Goal: Transaction & Acquisition: Book appointment/travel/reservation

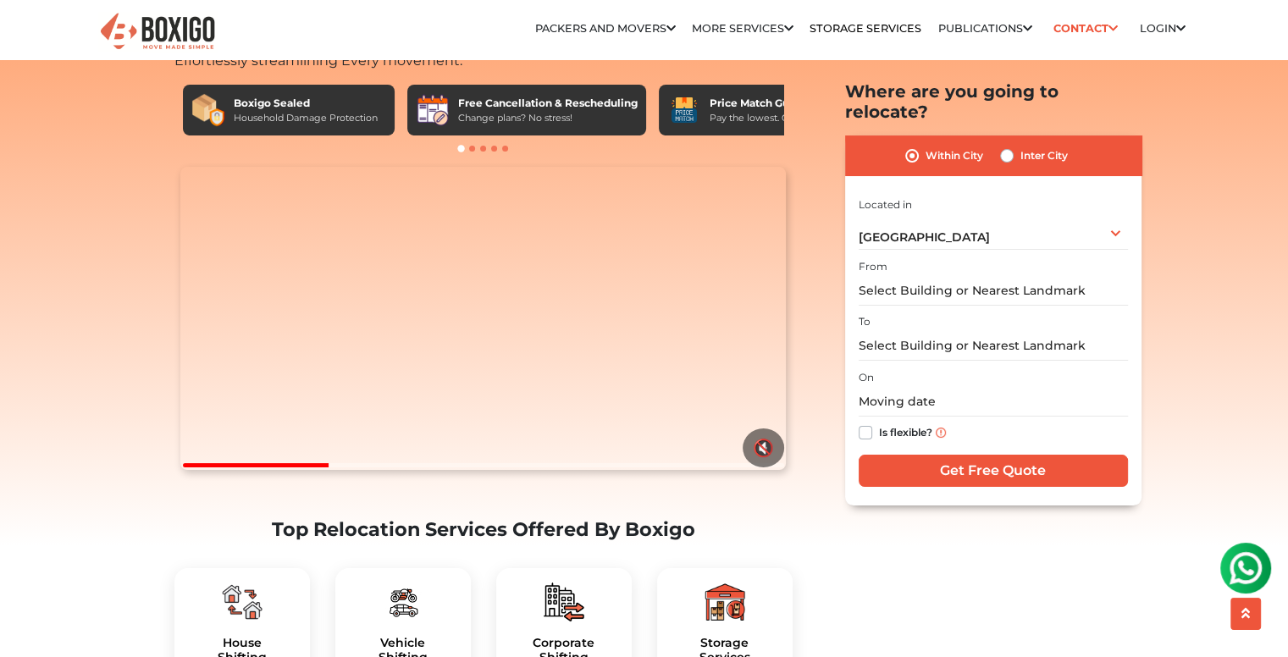
scroll to position [339, 0]
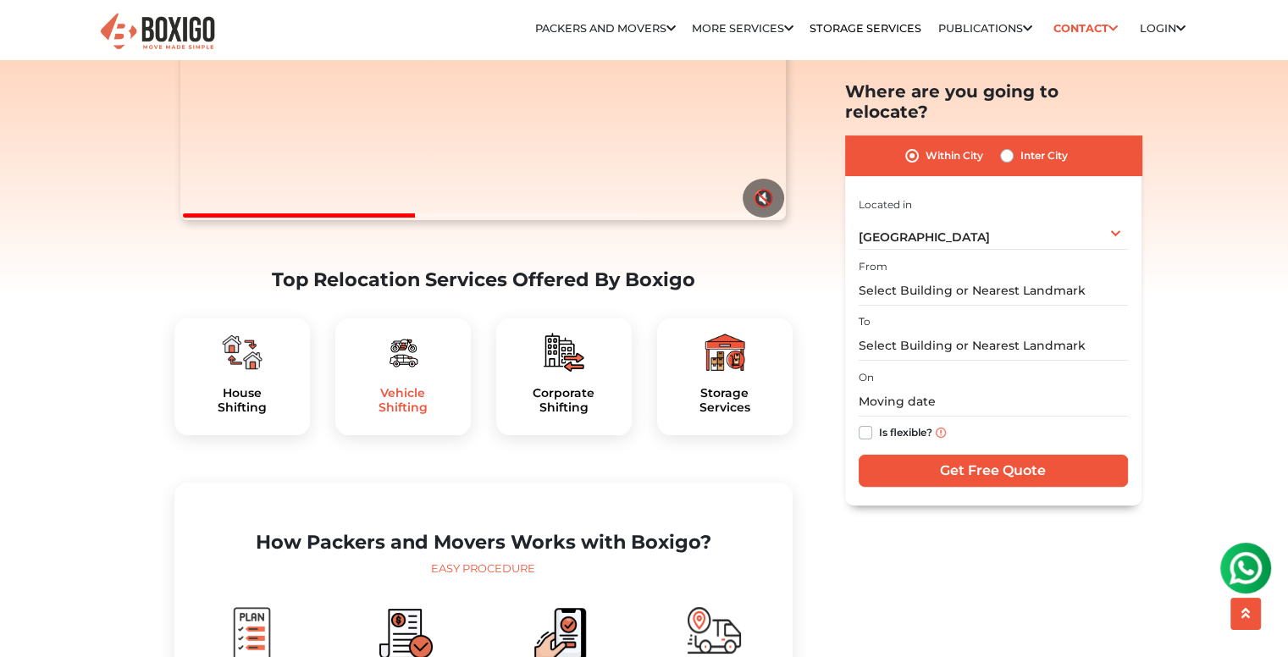
click at [396, 415] on h5 "Vehicle Shifting" at bounding box center [403, 400] width 108 height 29
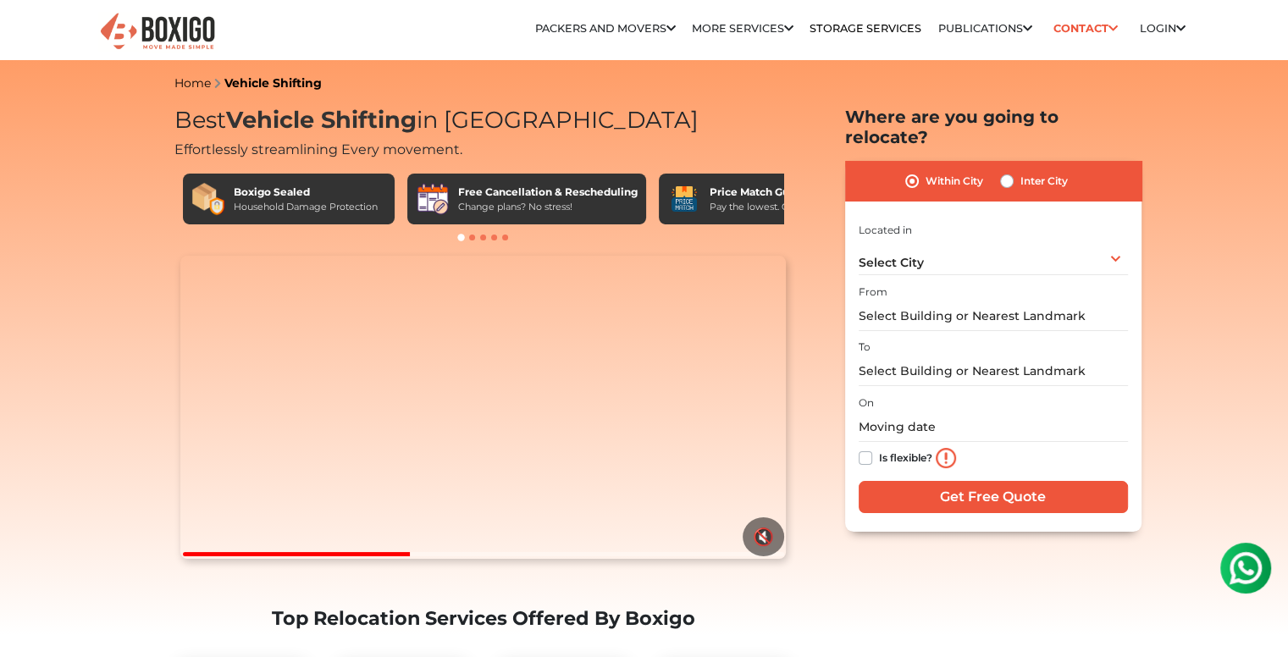
click at [1021, 171] on label "Inter City" at bounding box center [1044, 181] width 47 height 20
click at [1008, 171] on input "Inter City" at bounding box center [1007, 179] width 14 height 17
radio input "true"
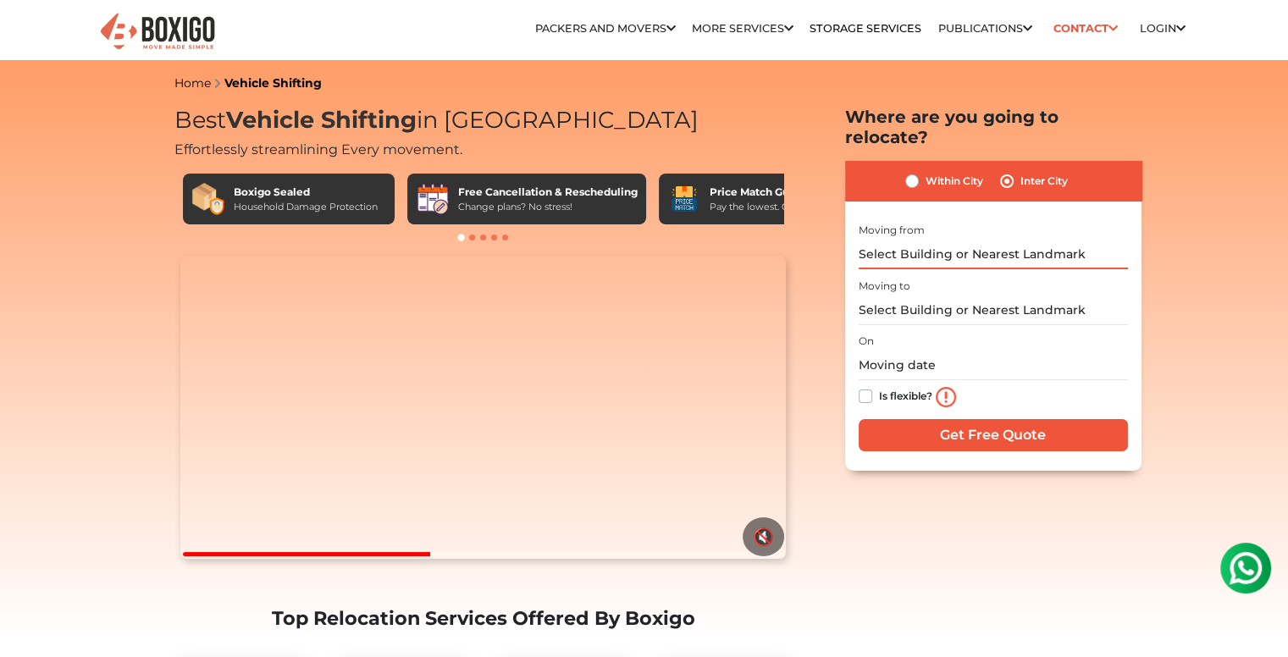
click at [954, 240] on input "text" at bounding box center [993, 255] width 269 height 30
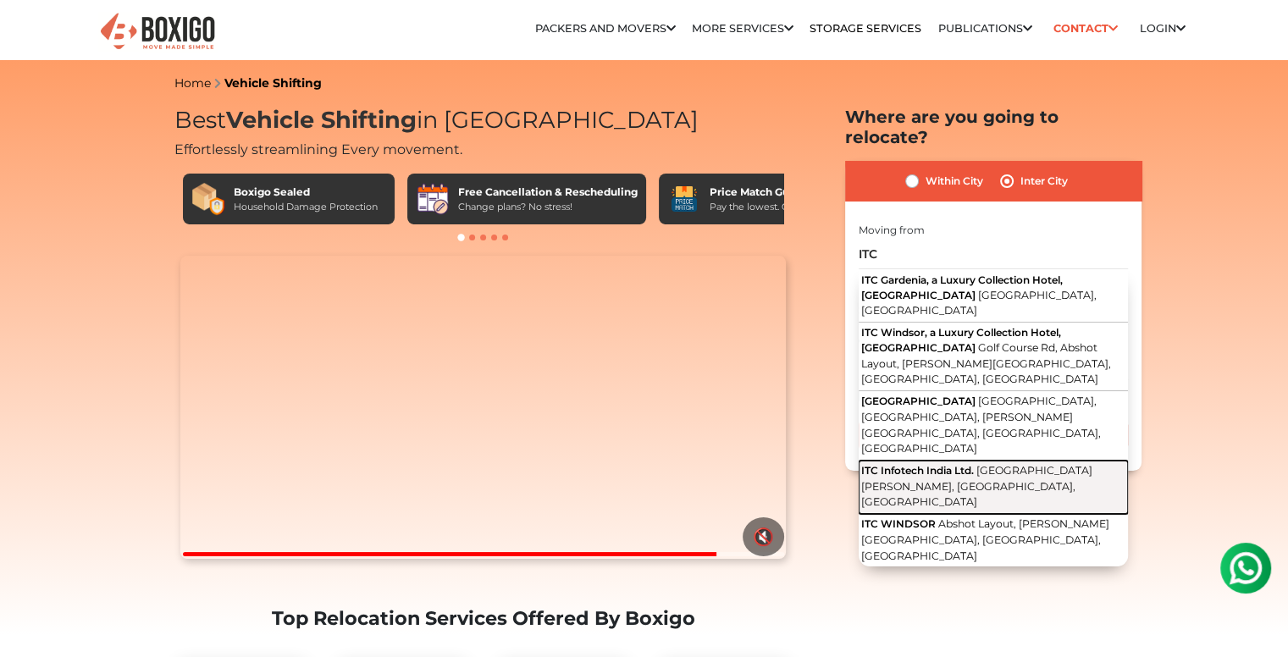
click at [1001, 464] on span "[GEOGRAPHIC_DATA][PERSON_NAME], [GEOGRAPHIC_DATA], [GEOGRAPHIC_DATA]" at bounding box center [976, 486] width 231 height 44
type input "ITC Infotech India Ltd., [GEOGRAPHIC_DATA][PERSON_NAME], [GEOGRAPHIC_DATA], [GE…"
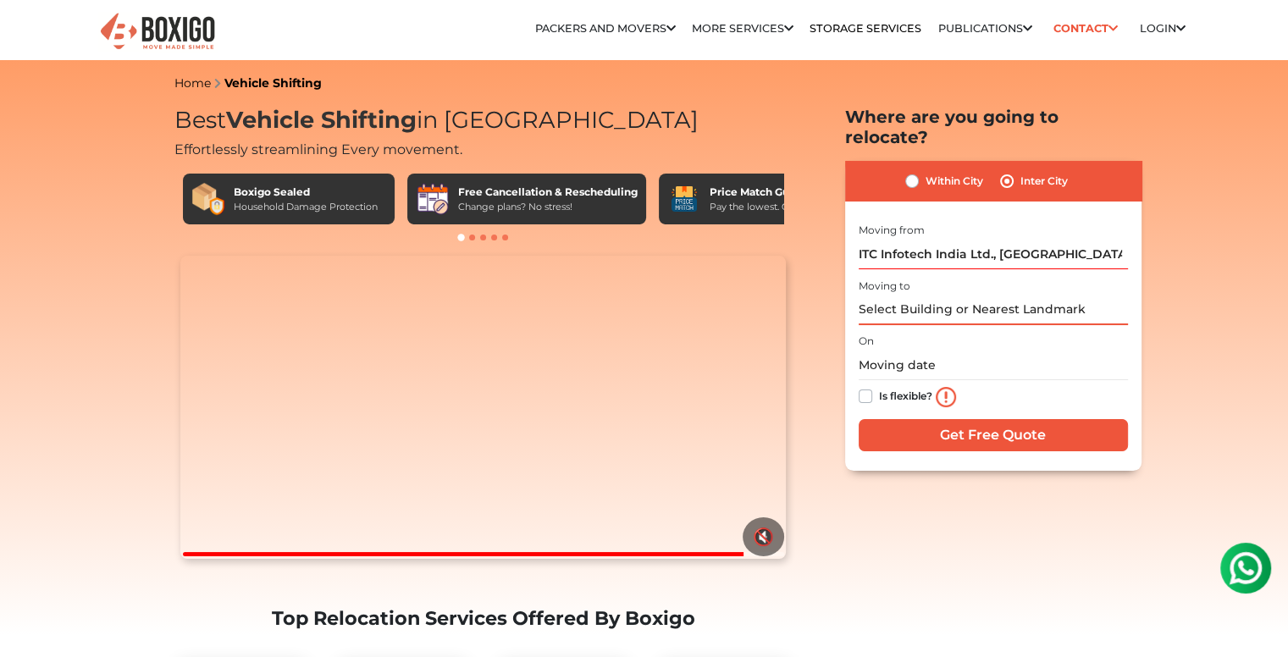
click at [931, 296] on input "text" at bounding box center [993, 311] width 269 height 30
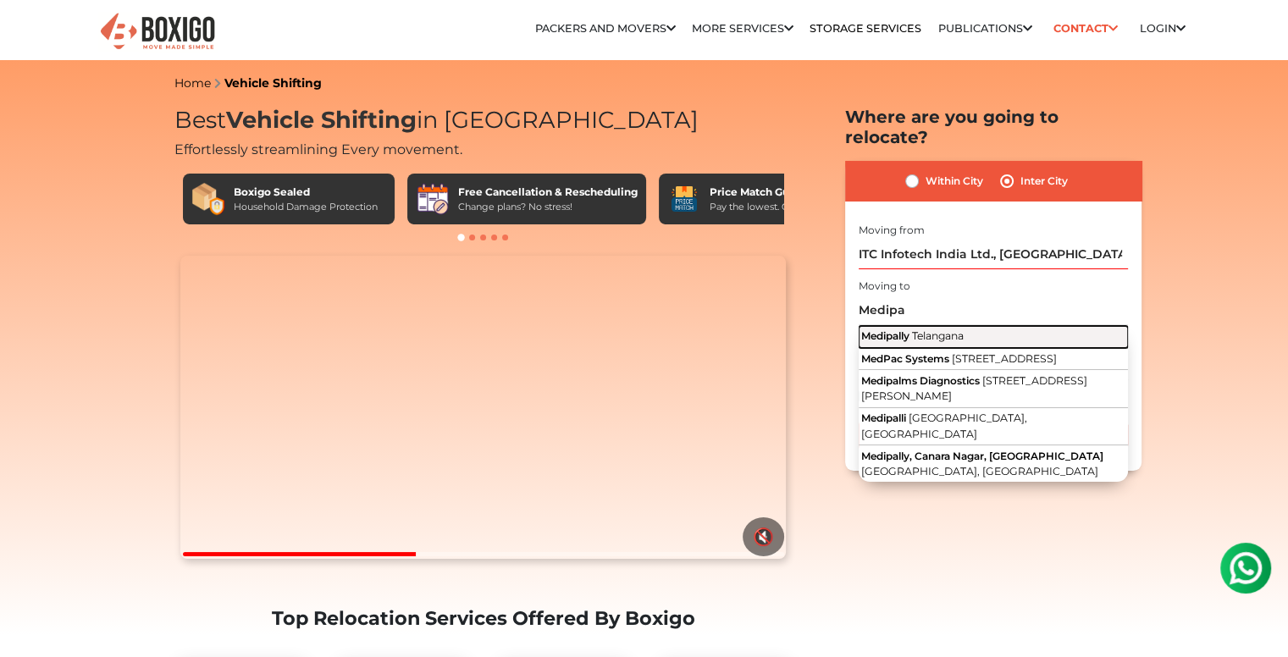
click at [908, 330] on span "Medipally" at bounding box center [885, 336] width 48 height 13
type input "Medipally, [GEOGRAPHIC_DATA]"
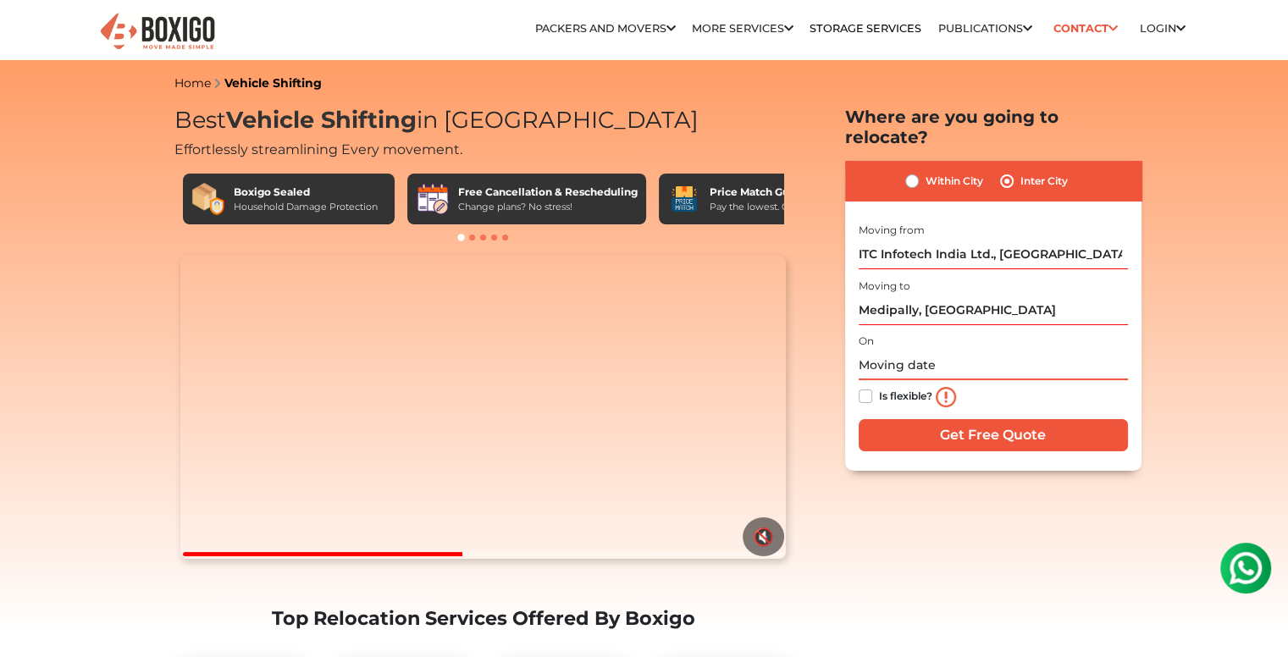
click at [888, 351] on input "text" at bounding box center [993, 366] width 269 height 30
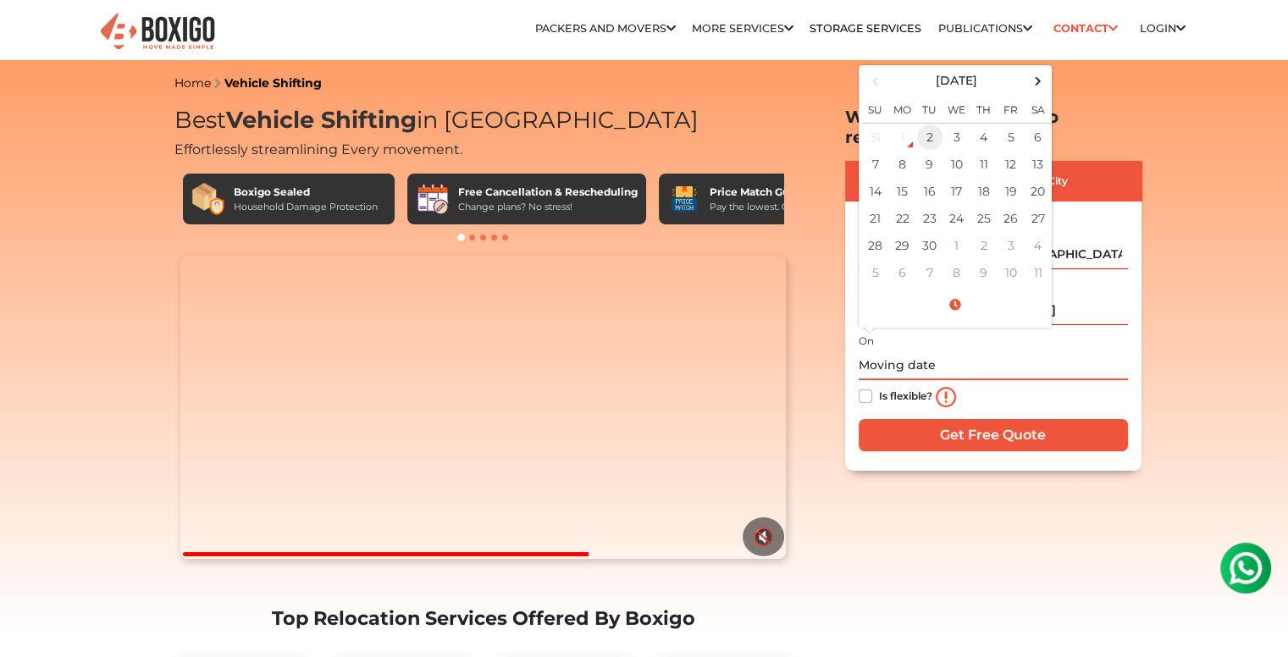
click at [933, 123] on td "2" at bounding box center [930, 137] width 27 height 28
type input "[DATE] 5:04 PM"
click at [879, 386] on label "Is flexible?" at bounding box center [905, 395] width 53 height 18
click at [868, 386] on input "Is flexible?" at bounding box center [866, 394] width 14 height 17
checkbox input "true"
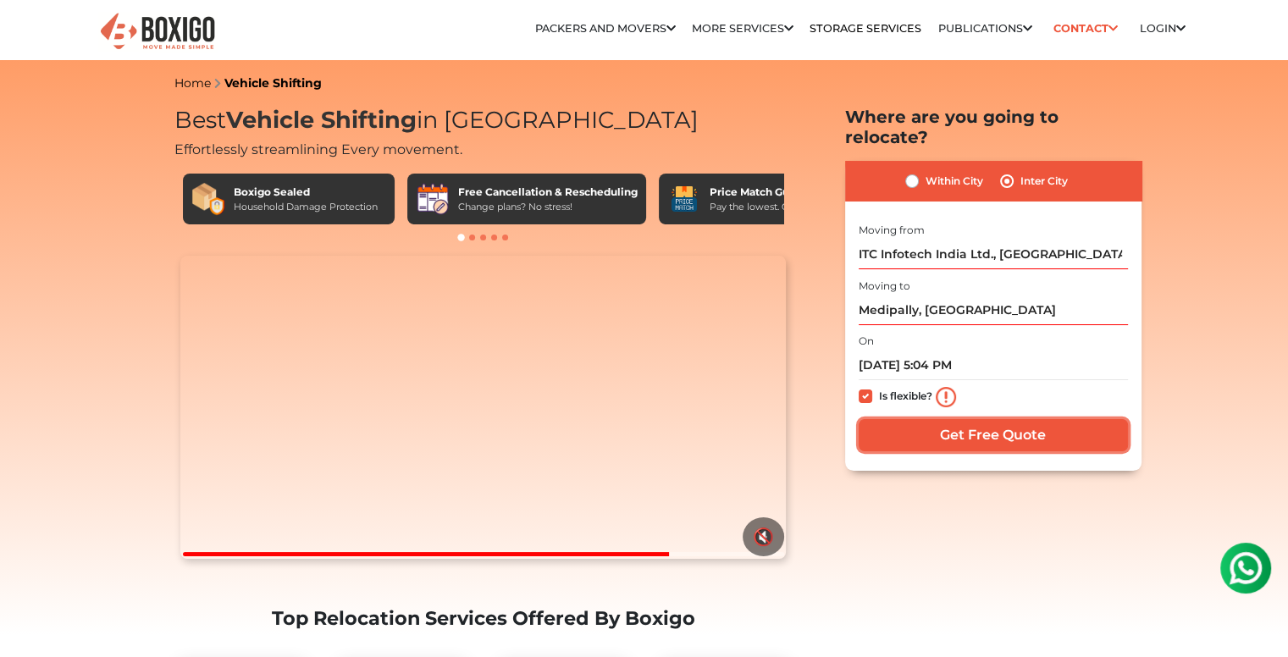
click at [946, 419] on input "Get Free Quote" at bounding box center [993, 435] width 269 height 32
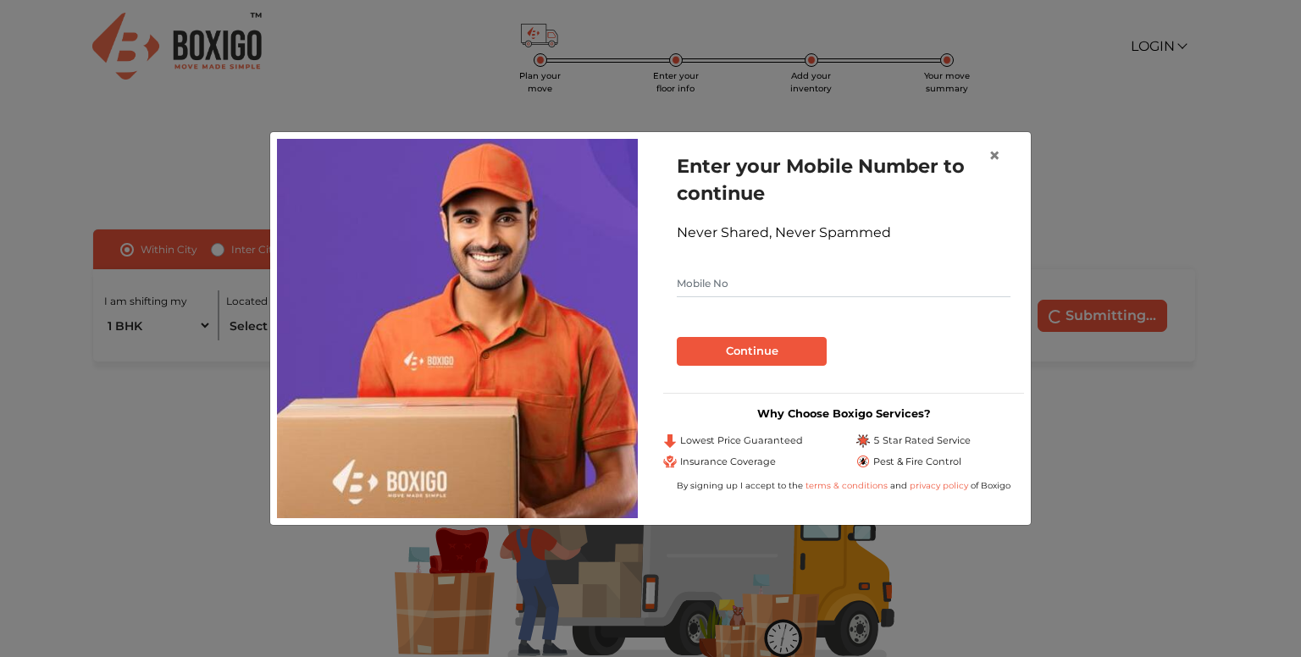
click at [725, 279] on input "text" at bounding box center [844, 283] width 334 height 27
type input "7893728525"
click at [739, 356] on button "Continue" at bounding box center [752, 351] width 150 height 29
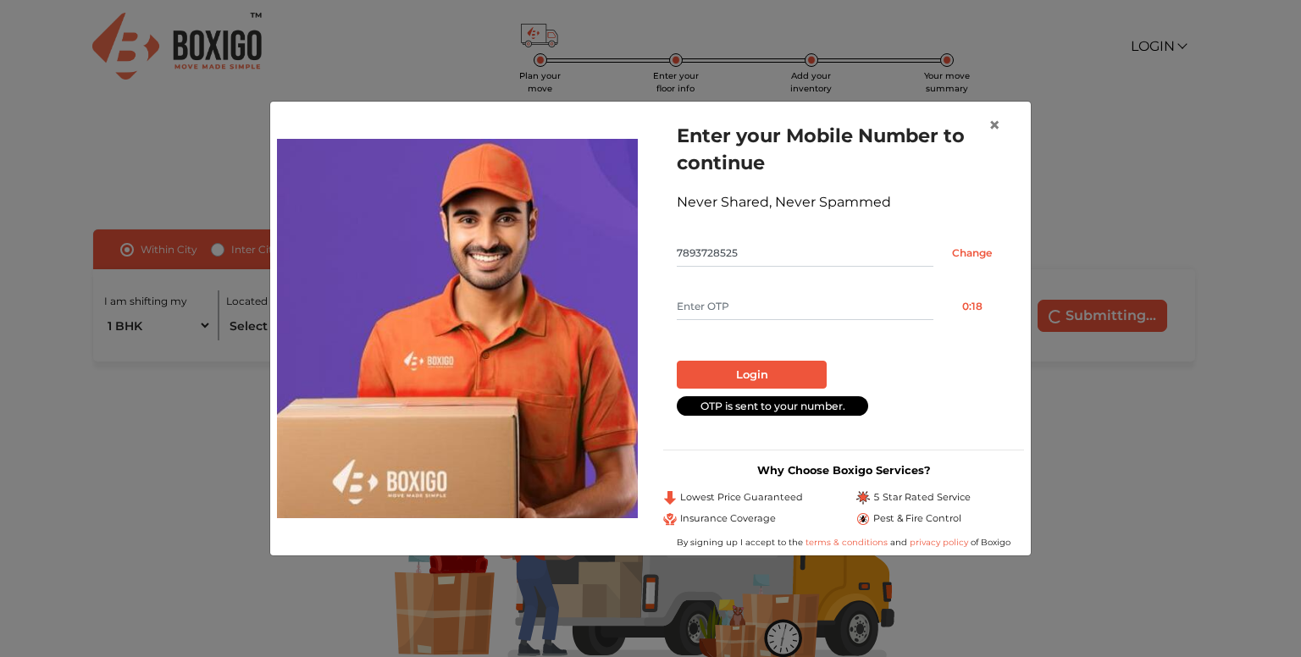
click at [701, 306] on input "text" at bounding box center [805, 306] width 257 height 27
type input "8009"
click at [737, 371] on button "Login" at bounding box center [752, 375] width 150 height 29
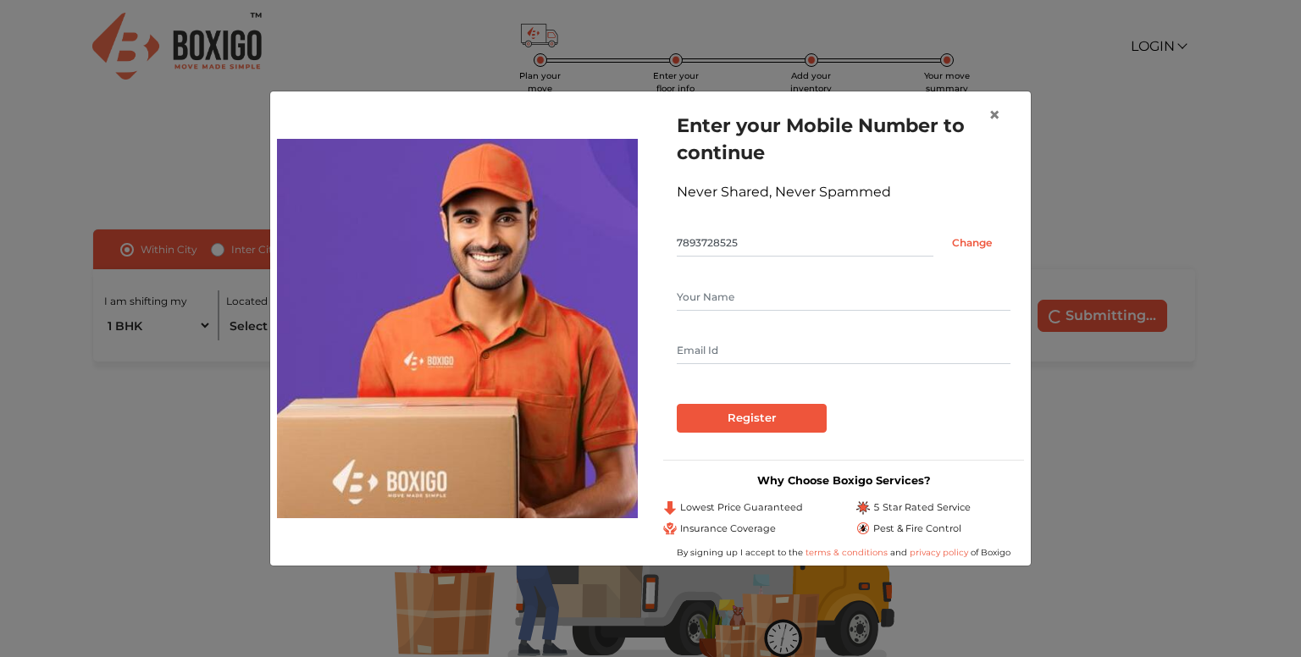
click at [699, 296] on input "text" at bounding box center [844, 297] width 334 height 27
type input "KRISHNA CHAITANYA SURANENI"
type input "chaitu.sk3@gmail.com"
click at [784, 427] on input "Register" at bounding box center [752, 418] width 150 height 29
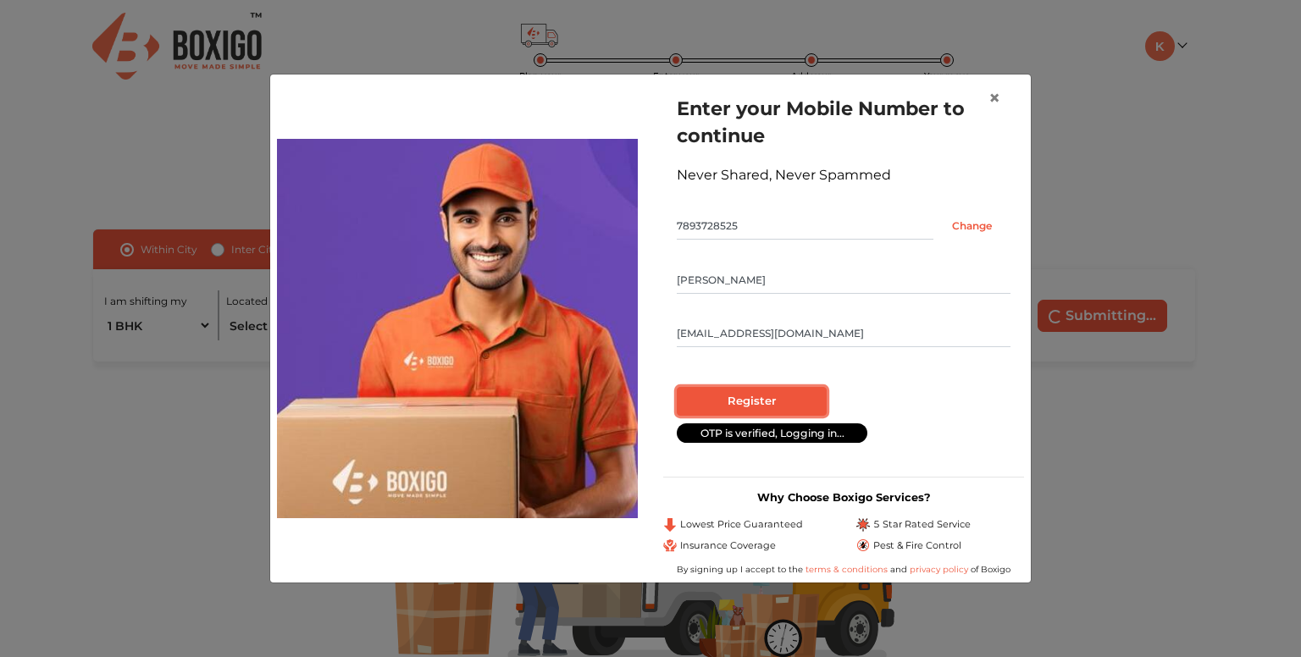
radio input "false"
radio input "true"
